Goal: Navigation & Orientation: Understand site structure

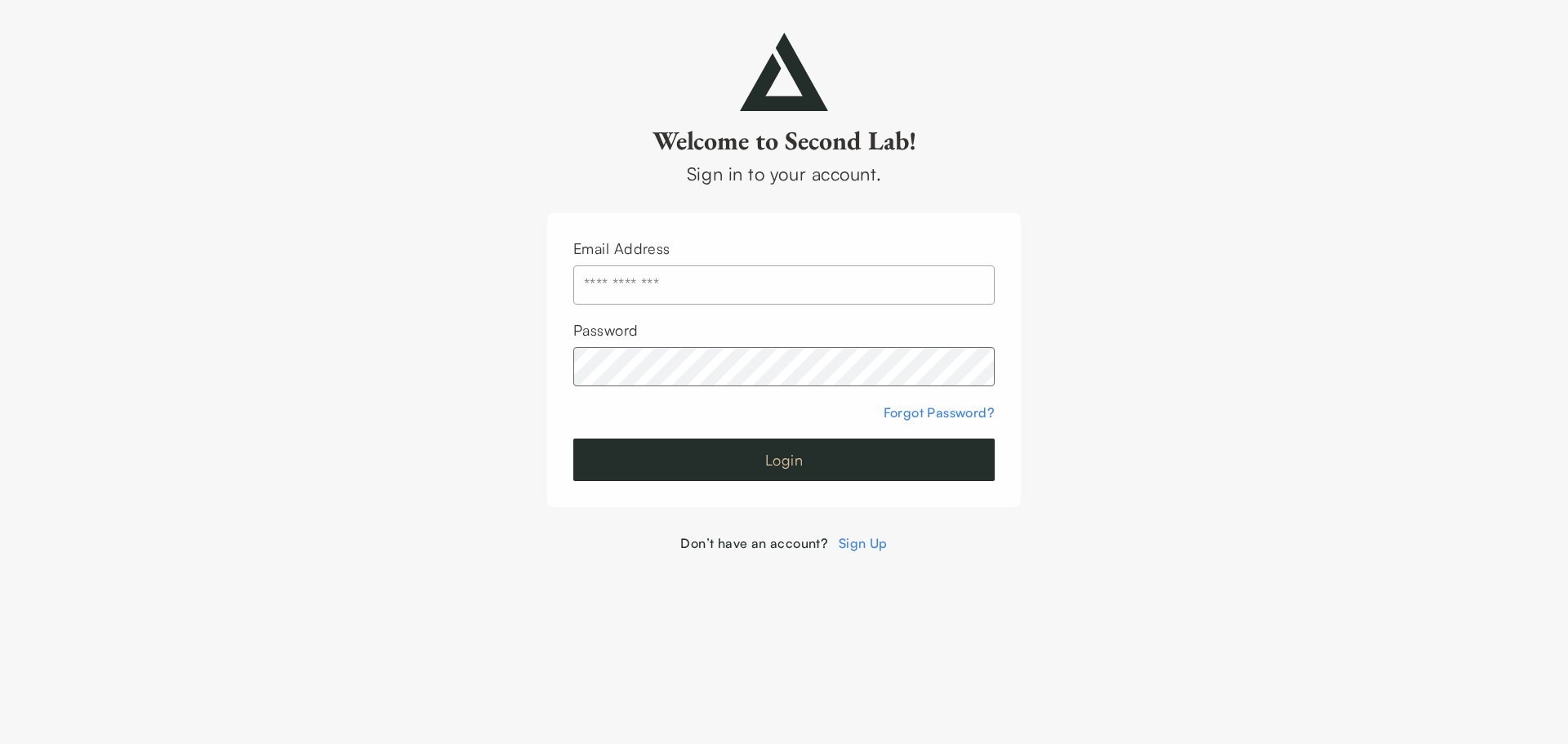
type input "**********"
click at [892, 466] on button "Login" at bounding box center [783, 460] width 421 height 43
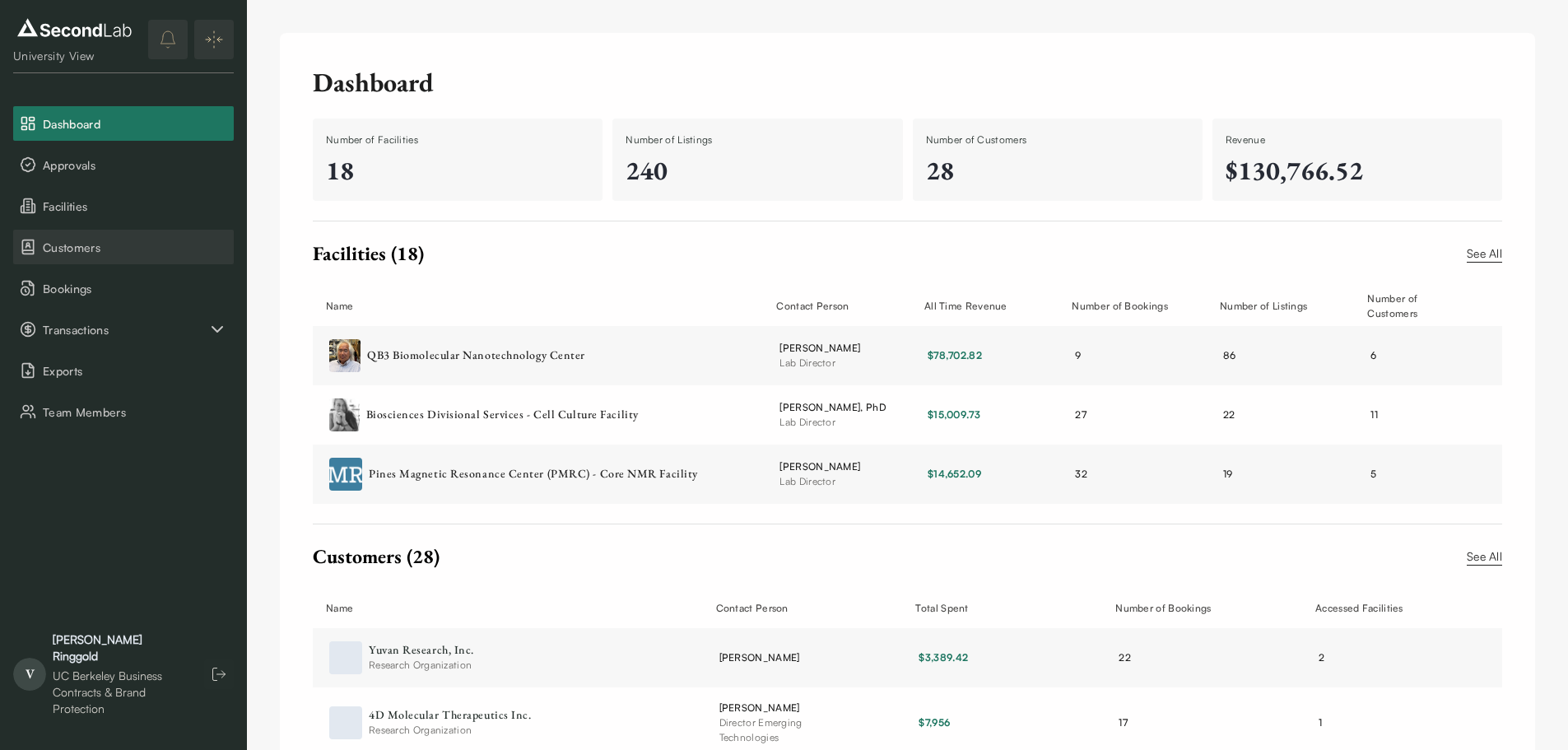
click at [137, 250] on span "Customers" at bounding box center [136, 247] width 185 height 17
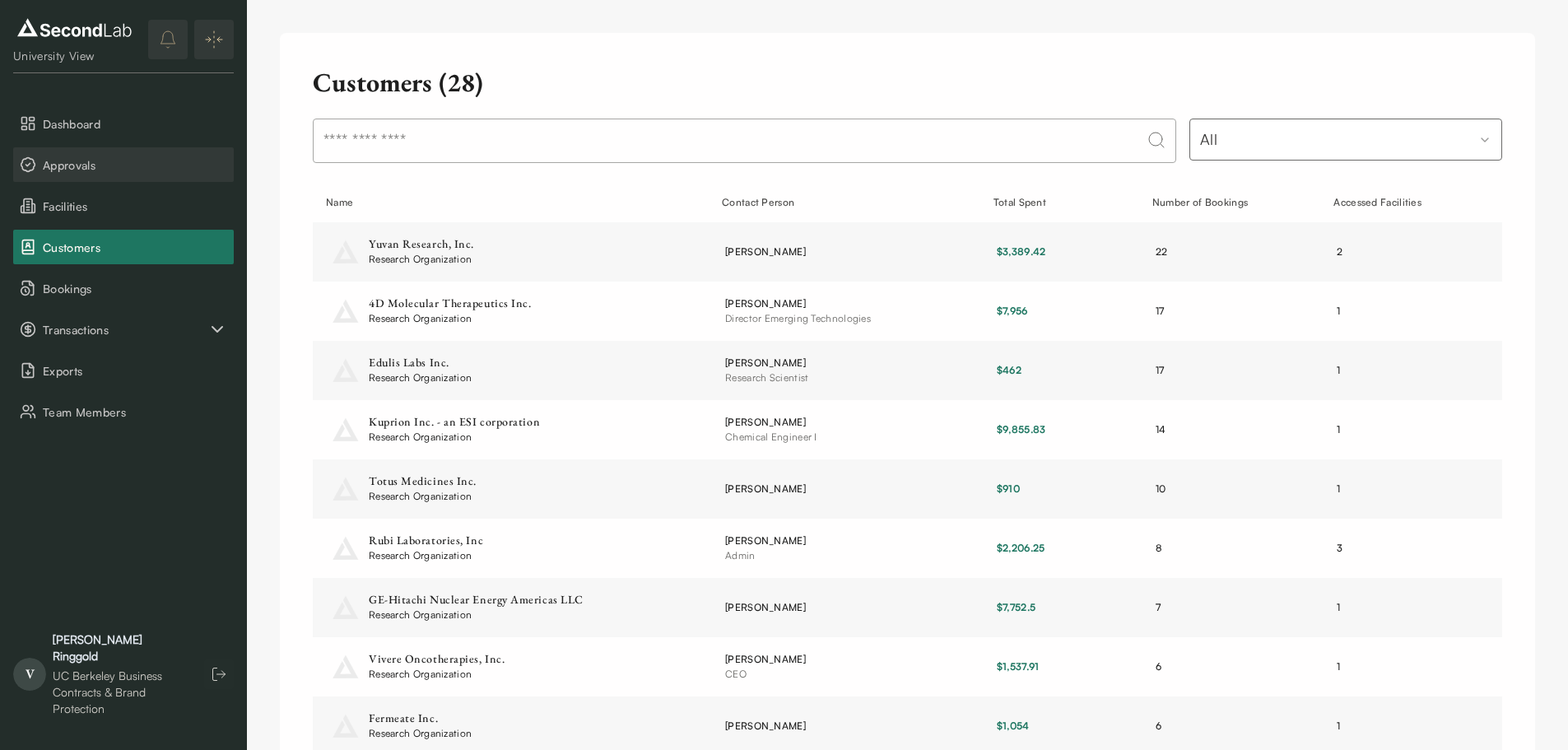
click at [125, 164] on span "Approvals" at bounding box center [136, 165] width 185 height 17
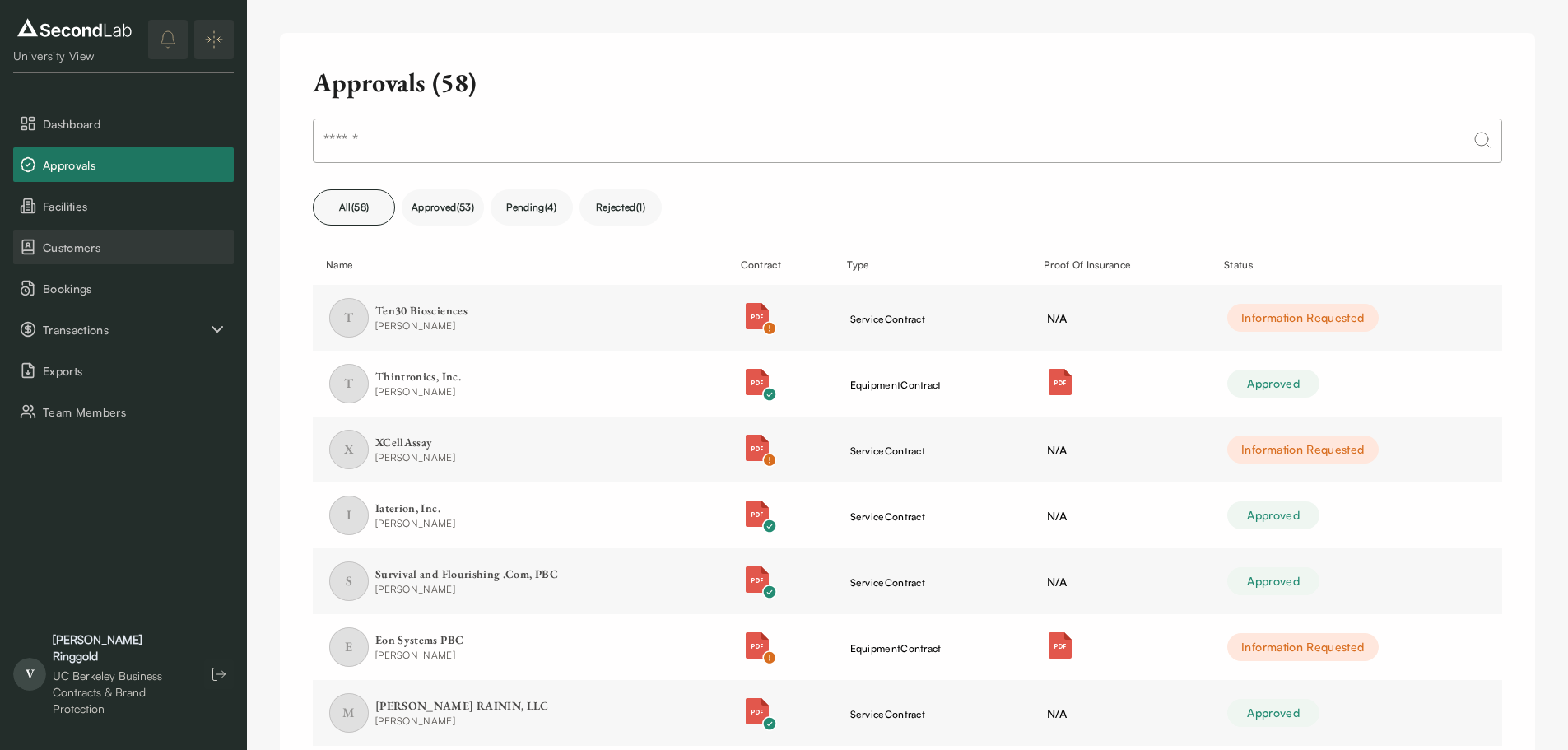
click at [110, 264] on button "Customers" at bounding box center [124, 247] width 220 height 35
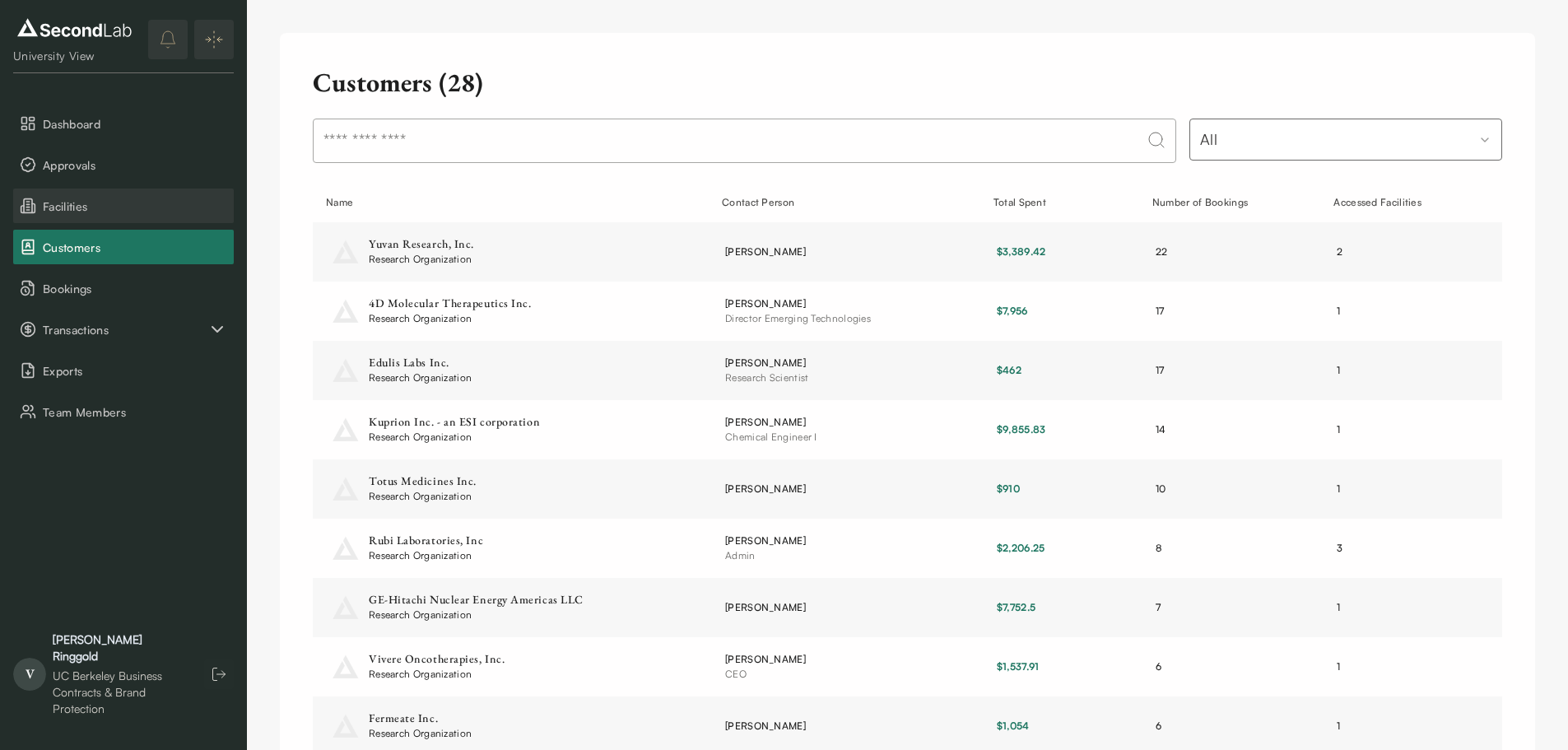
click at [103, 214] on span "Facilities" at bounding box center [136, 206] width 185 height 17
